Goal: Find specific page/section: Find specific page/section

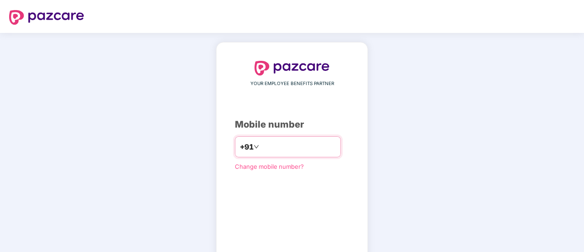
click at [275, 153] on input "number" at bounding box center [298, 146] width 75 height 15
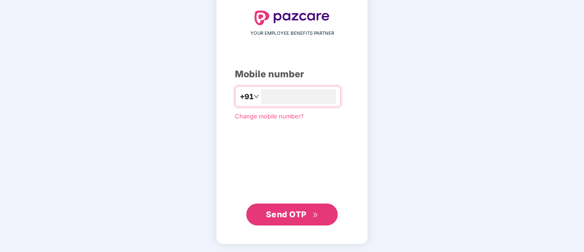
type input "**********"
click at [294, 204] on button "Send OTP" at bounding box center [291, 215] width 91 height 22
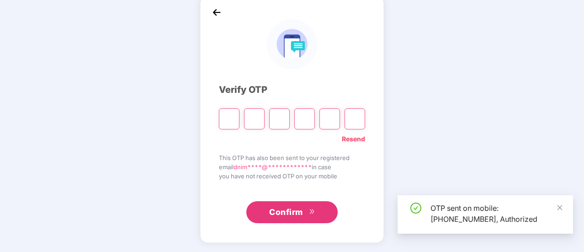
scroll to position [46, 0]
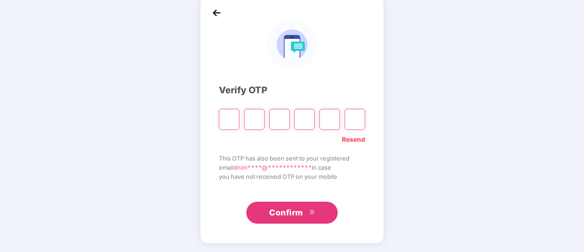
type input "*"
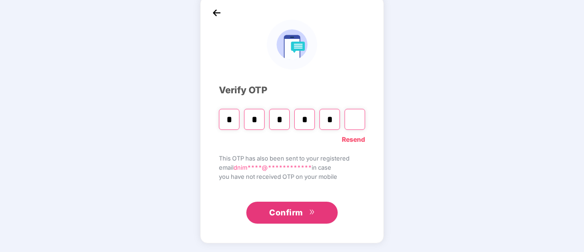
type input "*"
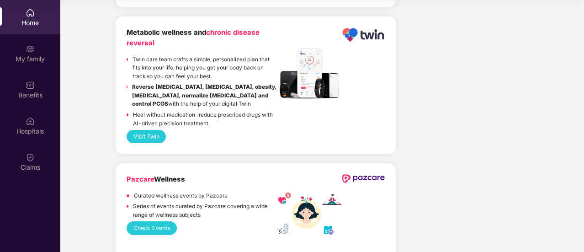
scroll to position [2115, 0]
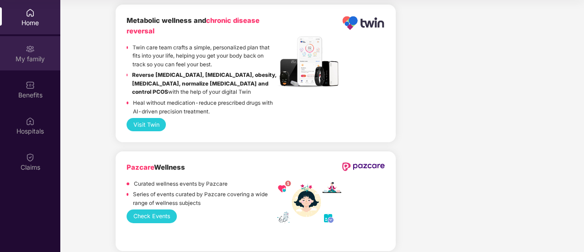
click at [33, 55] on div "My family" at bounding box center [30, 58] width 60 height 9
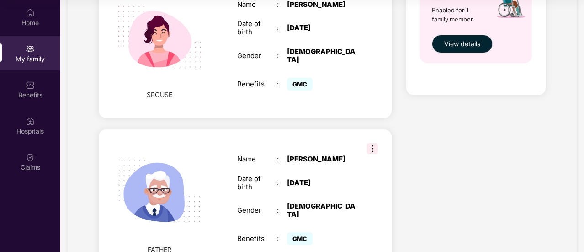
scroll to position [447, 0]
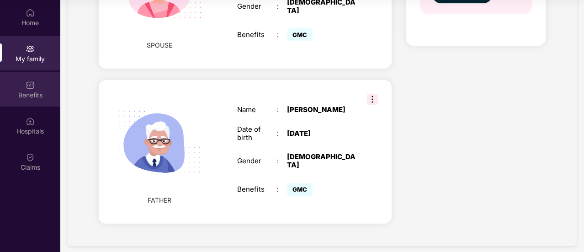
click at [31, 99] on div "Benefits" at bounding box center [30, 95] width 60 height 9
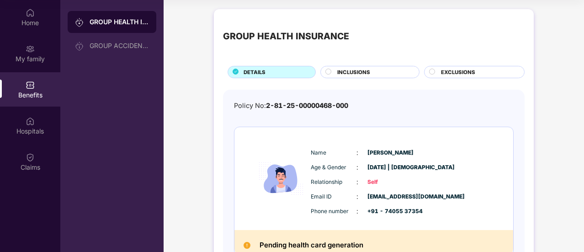
click at [370, 71] on div "INCLUSIONS" at bounding box center [374, 73] width 82 height 10
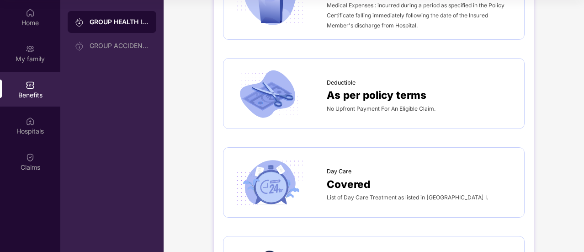
scroll to position [660, 0]
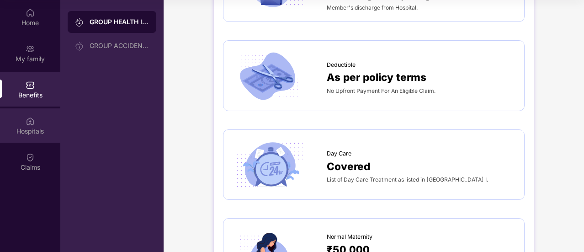
click at [32, 137] on div "Hospitals" at bounding box center [30, 125] width 60 height 34
